Goal: Share content: Share content

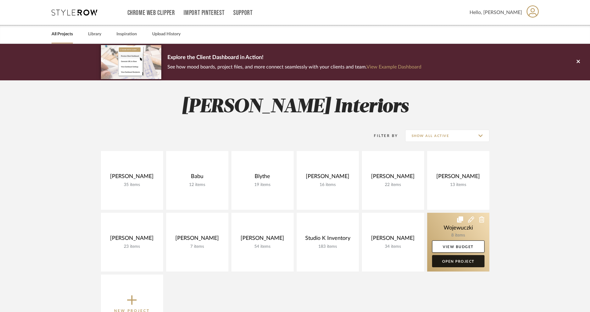
click at [463, 260] on link "Open Project" at bounding box center [458, 261] width 52 height 12
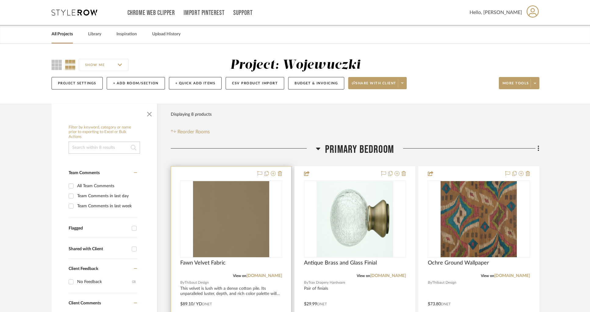
click at [234, 173] on div at bounding box center [231, 300] width 120 height 267
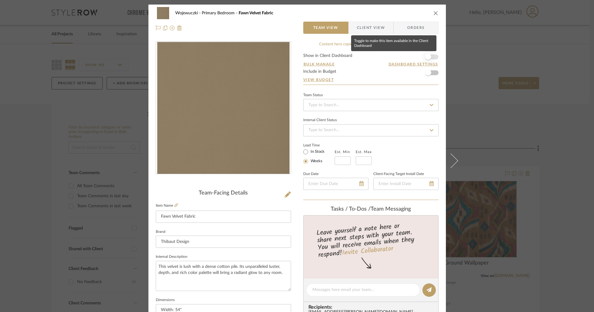
click at [432, 58] on span "button" at bounding box center [427, 56] width 13 height 13
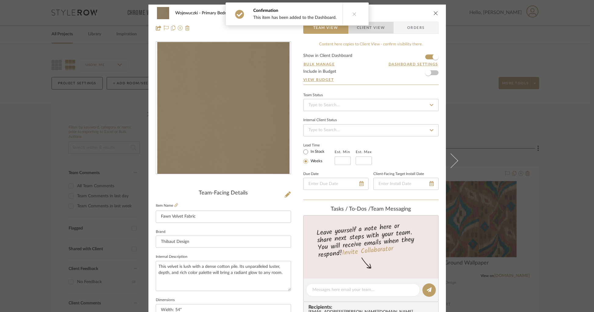
click at [379, 28] on span "Client View" at bounding box center [371, 28] width 28 height 12
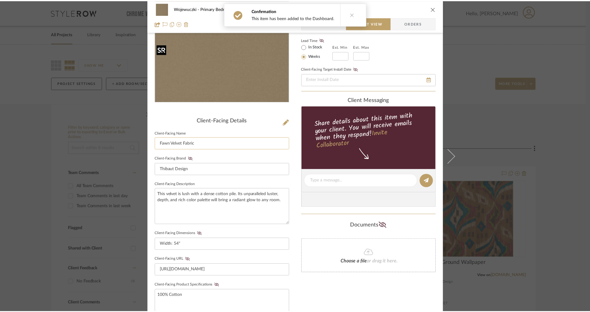
scroll to position [77, 0]
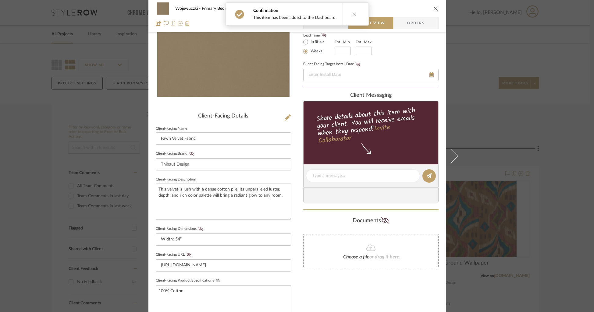
click at [216, 280] on icon at bounding box center [218, 281] width 5 height 4
click at [433, 9] on icon "close" at bounding box center [435, 8] width 5 height 5
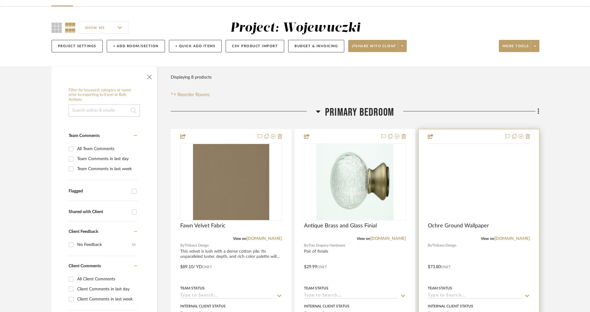
scroll to position [68, 0]
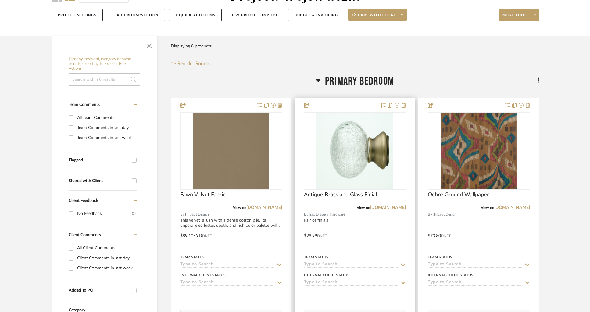
click at [338, 108] on div at bounding box center [355, 231] width 120 height 267
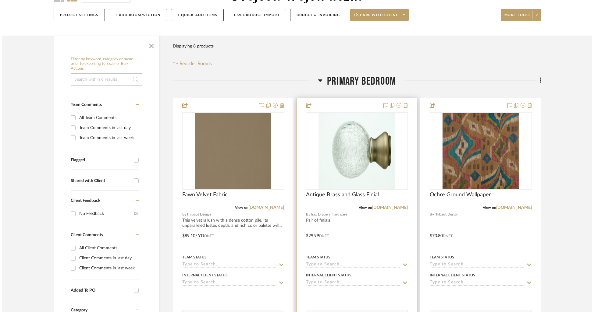
scroll to position [0, 0]
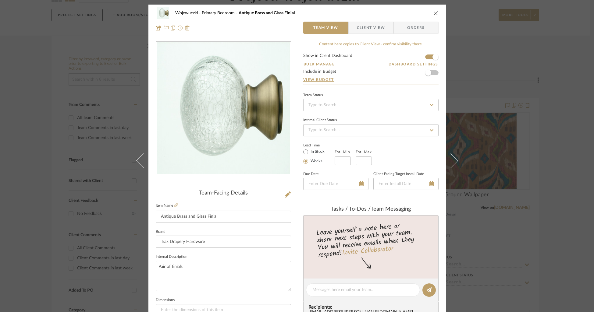
drag, startPoint x: 434, startPoint y: 14, endPoint x: 436, endPoint y: 17, distance: 4.1
click at [434, 14] on icon "close" at bounding box center [435, 13] width 5 height 5
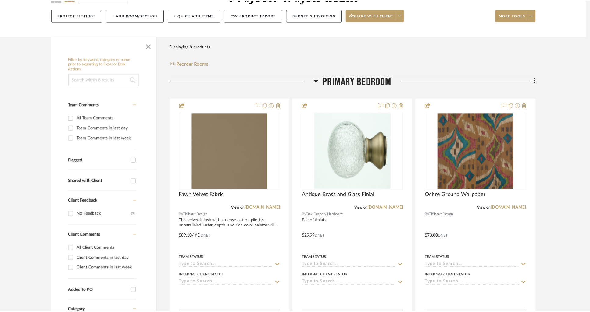
scroll to position [68, 0]
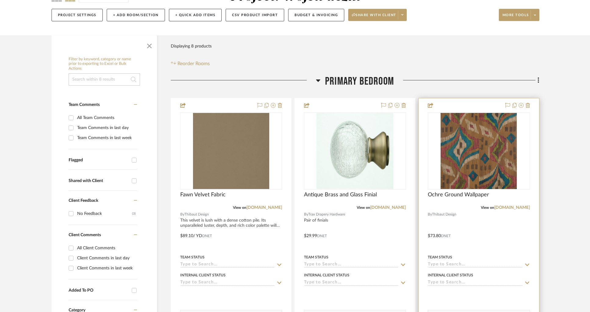
click at [471, 105] on div at bounding box center [478, 231] width 120 height 267
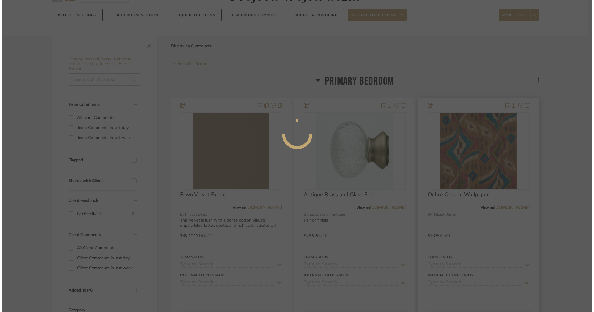
scroll to position [0, 0]
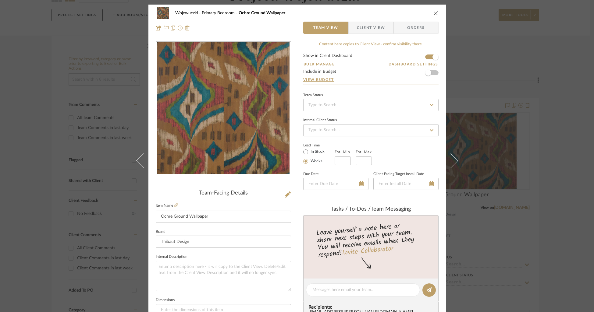
click at [426, 58] on form "Show in Client Dashboard Bulk Manage Dashboard Settings Include in Budget View …" at bounding box center [370, 69] width 135 height 31
click at [429, 57] on span "button" at bounding box center [435, 56] width 13 height 13
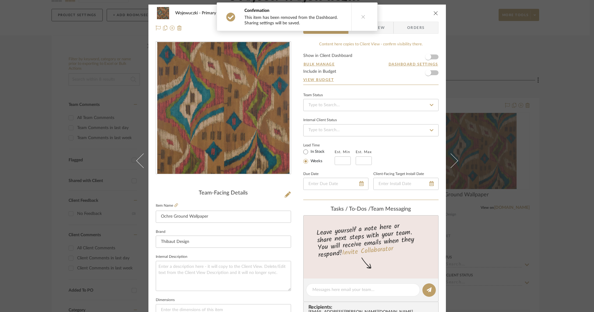
click at [435, 12] on icon "close" at bounding box center [435, 13] width 5 height 5
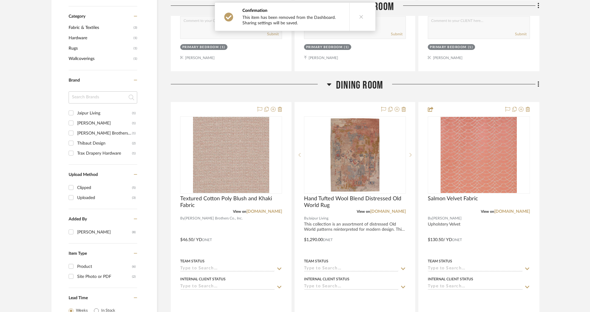
scroll to position [385, 0]
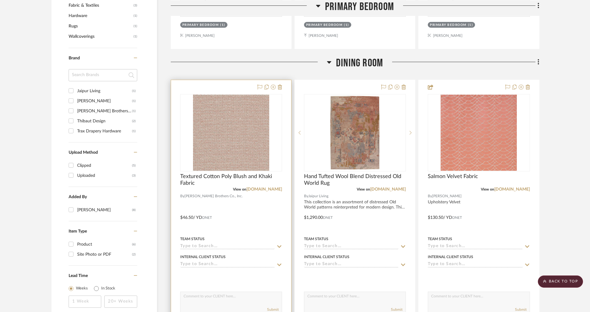
click at [281, 114] on div "0" at bounding box center [230, 132] width 101 height 77
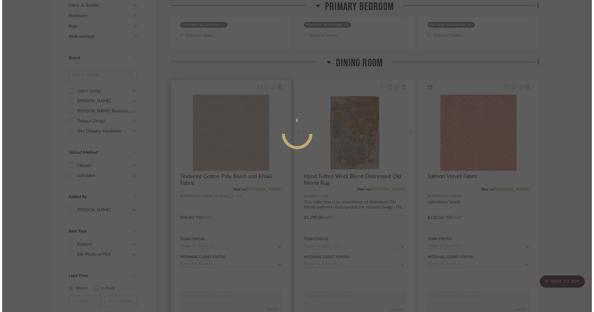
scroll to position [0, 0]
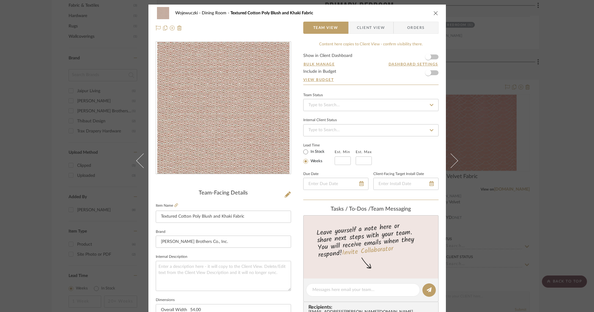
click at [434, 14] on icon "close" at bounding box center [435, 13] width 5 height 5
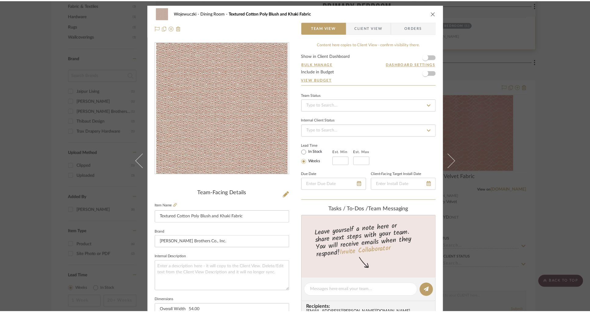
scroll to position [385, 0]
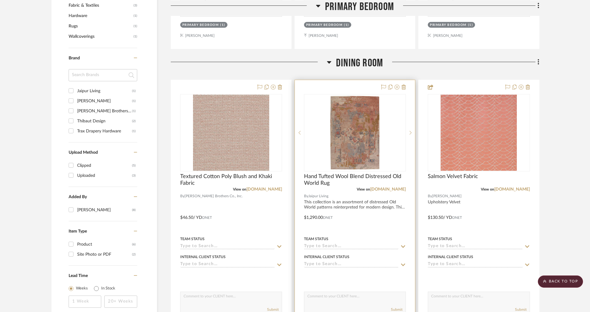
click at [404, 118] on div "0" at bounding box center [354, 132] width 101 height 77
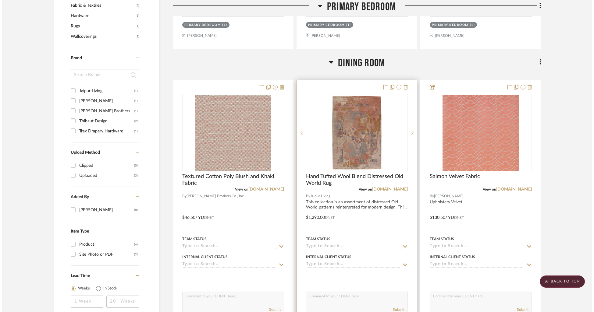
scroll to position [0, 0]
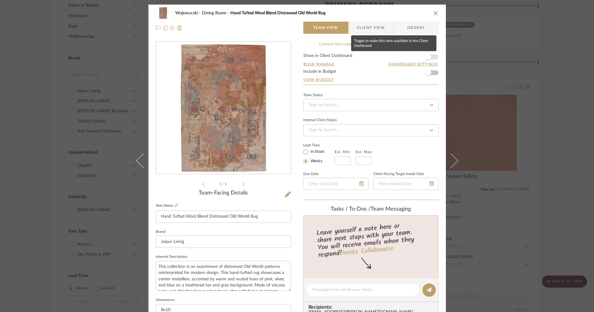
click at [431, 56] on span "button" at bounding box center [427, 56] width 13 height 13
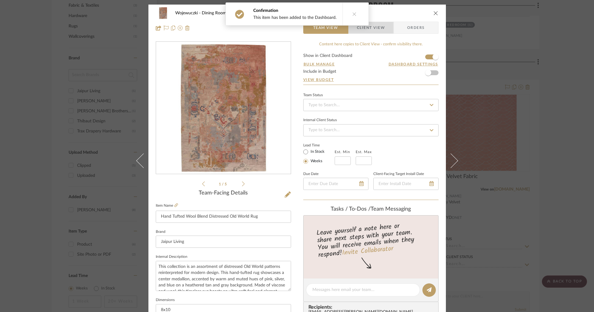
click at [375, 30] on span "Client View" at bounding box center [371, 28] width 28 height 12
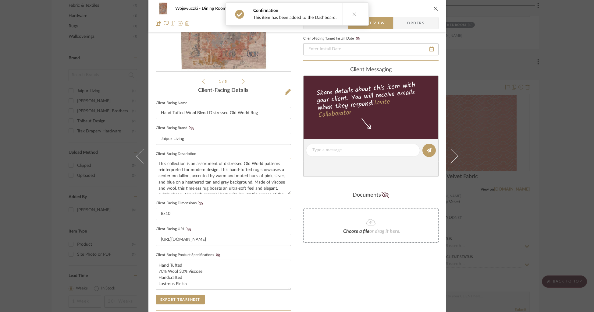
scroll to position [123, 0]
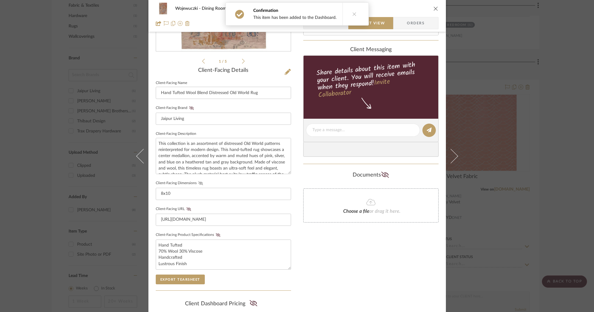
click at [198, 182] on icon at bounding box center [200, 184] width 5 height 4
click at [216, 234] on icon at bounding box center [218, 235] width 5 height 4
drag, startPoint x: 347, startPoint y: 256, endPoint x: 442, endPoint y: 91, distance: 190.2
click at [347, 256] on div "Only content on this tab can share to Dashboard. Click eyeball icon to show or …" at bounding box center [370, 142] width 135 height 446
click at [434, 8] on icon "close" at bounding box center [435, 8] width 5 height 5
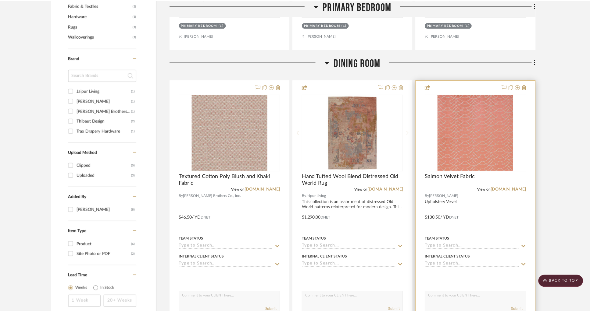
scroll to position [385, 0]
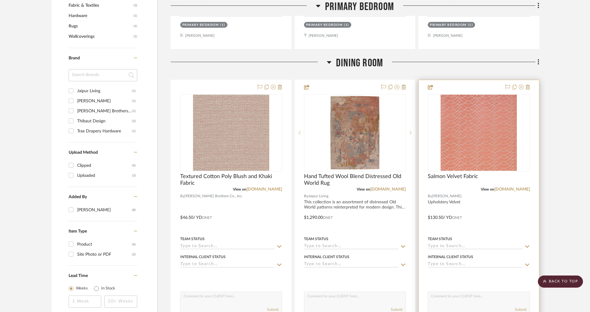
click at [487, 87] on div at bounding box center [478, 213] width 120 height 267
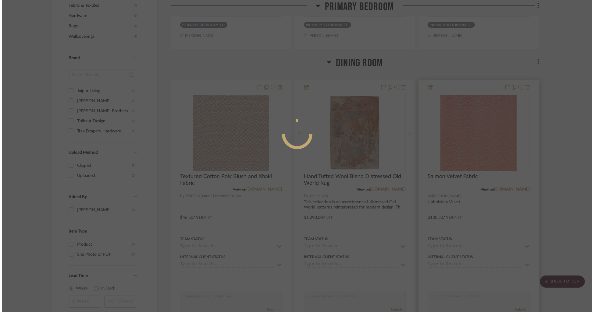
scroll to position [0, 0]
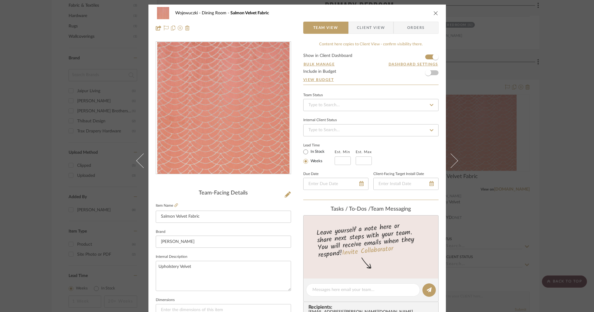
click at [426, 58] on form "Show in Client Dashboard Bulk Manage Dashboard Settings Include in Budget View …" at bounding box center [370, 69] width 135 height 31
click at [429, 58] on span "button" at bounding box center [435, 56] width 13 height 13
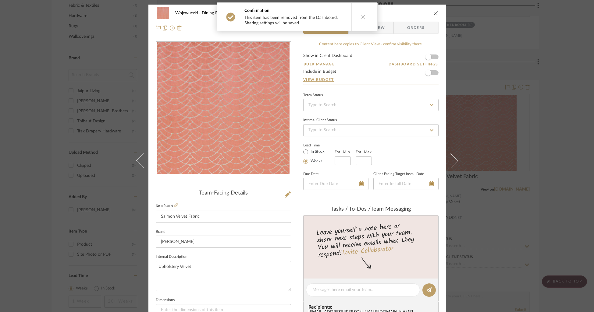
click at [434, 15] on icon "close" at bounding box center [435, 13] width 5 height 5
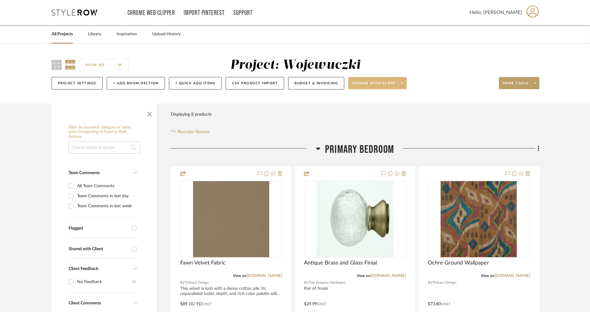
click at [403, 83] on icon at bounding box center [402, 82] width 2 height 3
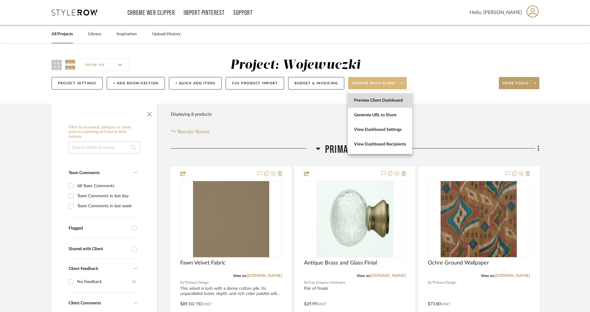
click at [380, 99] on span "Preview Client Dashboard" at bounding box center [380, 100] width 52 height 5
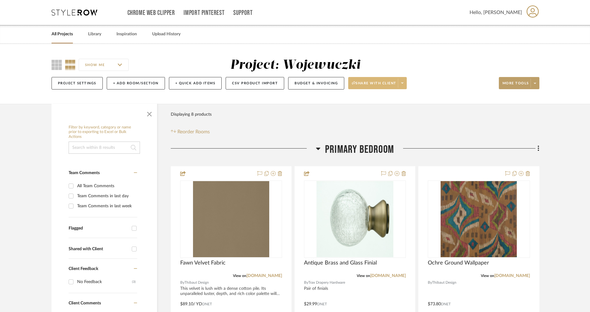
click at [386, 85] on span "Share with client" at bounding box center [374, 85] width 44 height 9
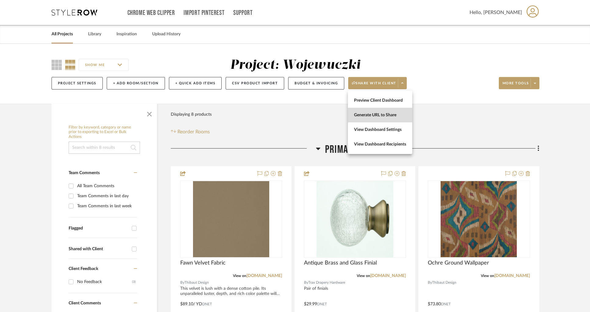
click at [378, 116] on span "Generate URL to Share" at bounding box center [380, 115] width 52 height 5
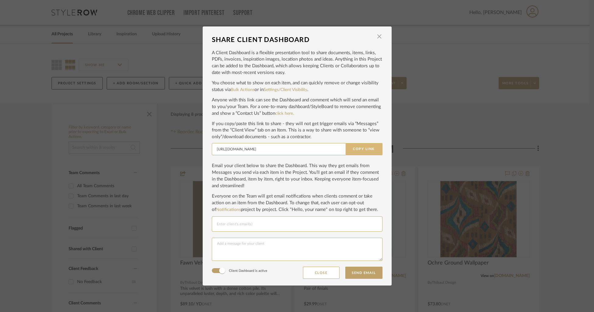
drag, startPoint x: 360, startPoint y: 147, endPoint x: 364, endPoint y: 145, distance: 4.1
click at [361, 147] on button "Copy Link" at bounding box center [364, 149] width 37 height 12
click at [376, 35] on span "button" at bounding box center [379, 36] width 12 height 12
